Goal: Information Seeking & Learning: Get advice/opinions

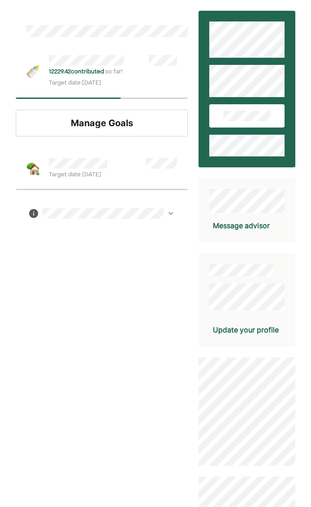
click at [117, 73] on span "so far!" at bounding box center [113, 72] width 17 height 6
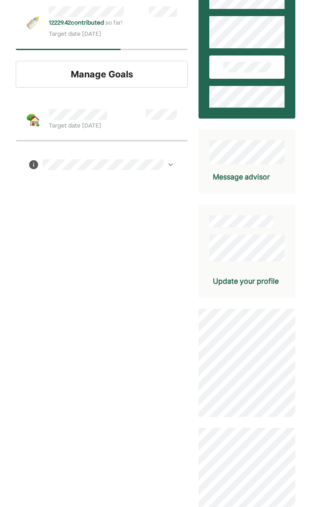
scroll to position [51, 0]
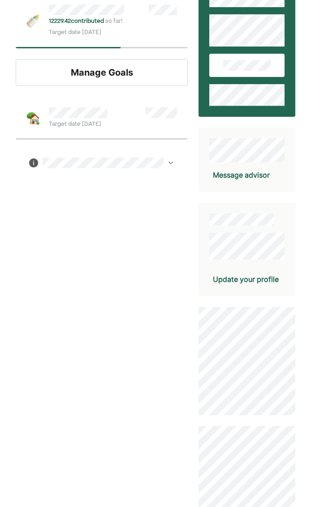
click at [116, 73] on div "Manage Goals" at bounding box center [102, 72] width 172 height 27
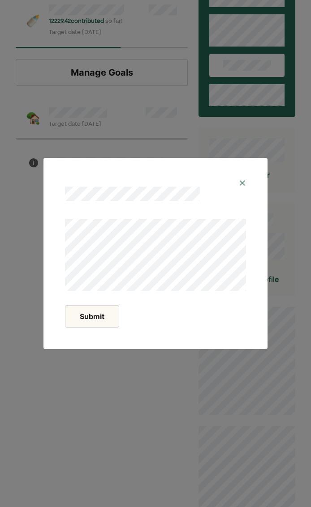
click at [244, 182] on img at bounding box center [242, 183] width 7 height 7
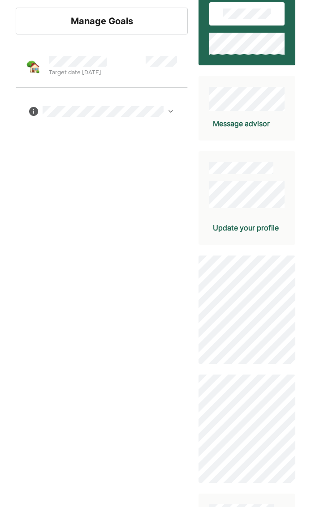
scroll to position [0, 0]
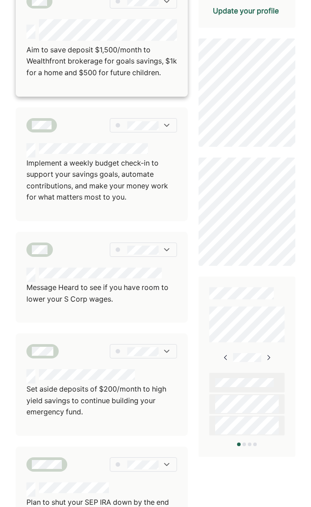
scroll to position [245, 0]
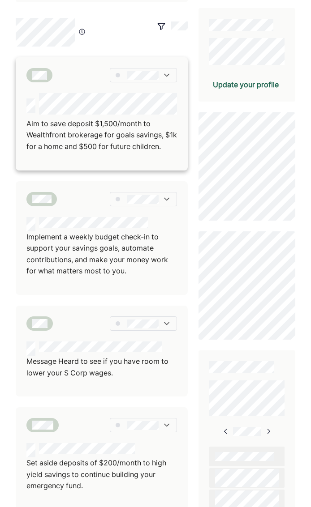
click at [132, 132] on p "Aim to save deposit $1,500/month to Wealthfront brokerage for goals savings, $1…" at bounding box center [101, 135] width 151 height 34
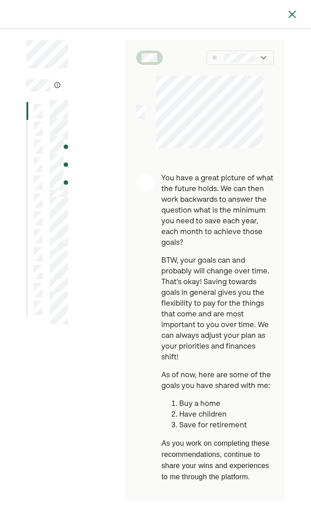
click at [247, 52] on div at bounding box center [239, 58] width 67 height 14
click at [290, 13] on img at bounding box center [292, 14] width 11 height 11
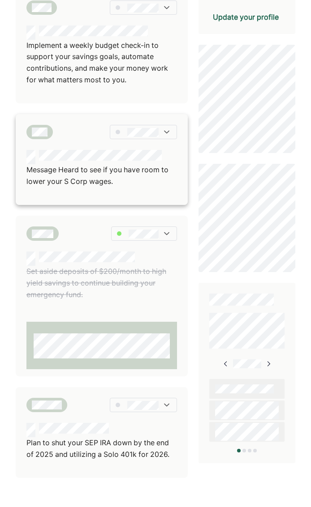
scroll to position [309, 0]
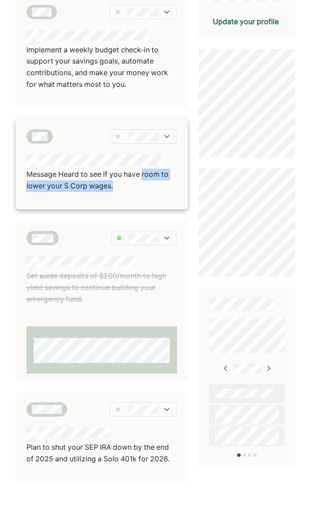
drag, startPoint x: 116, startPoint y: 184, endPoint x: 142, endPoint y: 173, distance: 28.5
click at [142, 173] on p "Message Heard to see if you have room to lower your S Corp wages." at bounding box center [101, 180] width 151 height 23
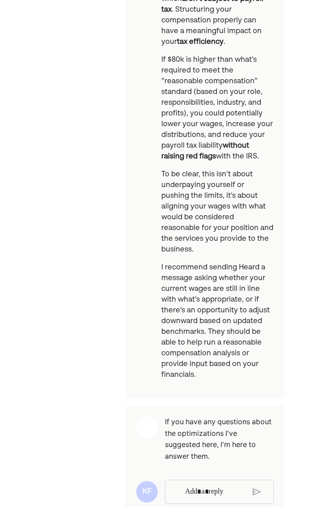
scroll to position [362, 0]
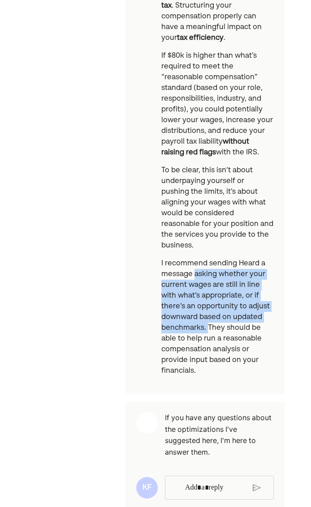
drag, startPoint x: 194, startPoint y: 253, endPoint x: 207, endPoint y: 305, distance: 54.3
click at [207, 305] on p "I recommend sending Heard a message asking whether your current wages are still…" at bounding box center [217, 317] width 112 height 118
click at [209, 302] on p "I recommend sending Heard a message asking whether your current wages are still…" at bounding box center [217, 317] width 112 height 118
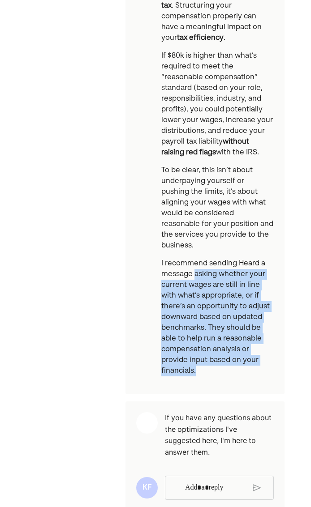
drag, startPoint x: 194, startPoint y: 253, endPoint x: 226, endPoint y: 349, distance: 101.4
click at [226, 349] on p "I recommend sending Heard a message asking whether your current wages are still…" at bounding box center [217, 317] width 112 height 118
copy p "asking whether your current wages are still in line with what’s appropriate, or…"
